Goal: Navigation & Orientation: Find specific page/section

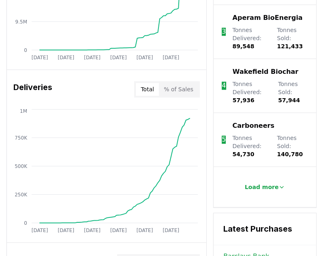
scroll to position [342, 0]
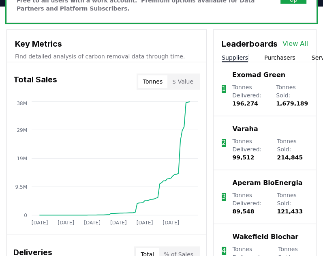
click at [290, 43] on link "View All" at bounding box center [296, 44] width 26 height 10
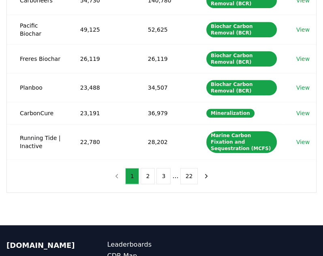
scroll to position [262, 0]
